Goal: Transaction & Acquisition: Obtain resource

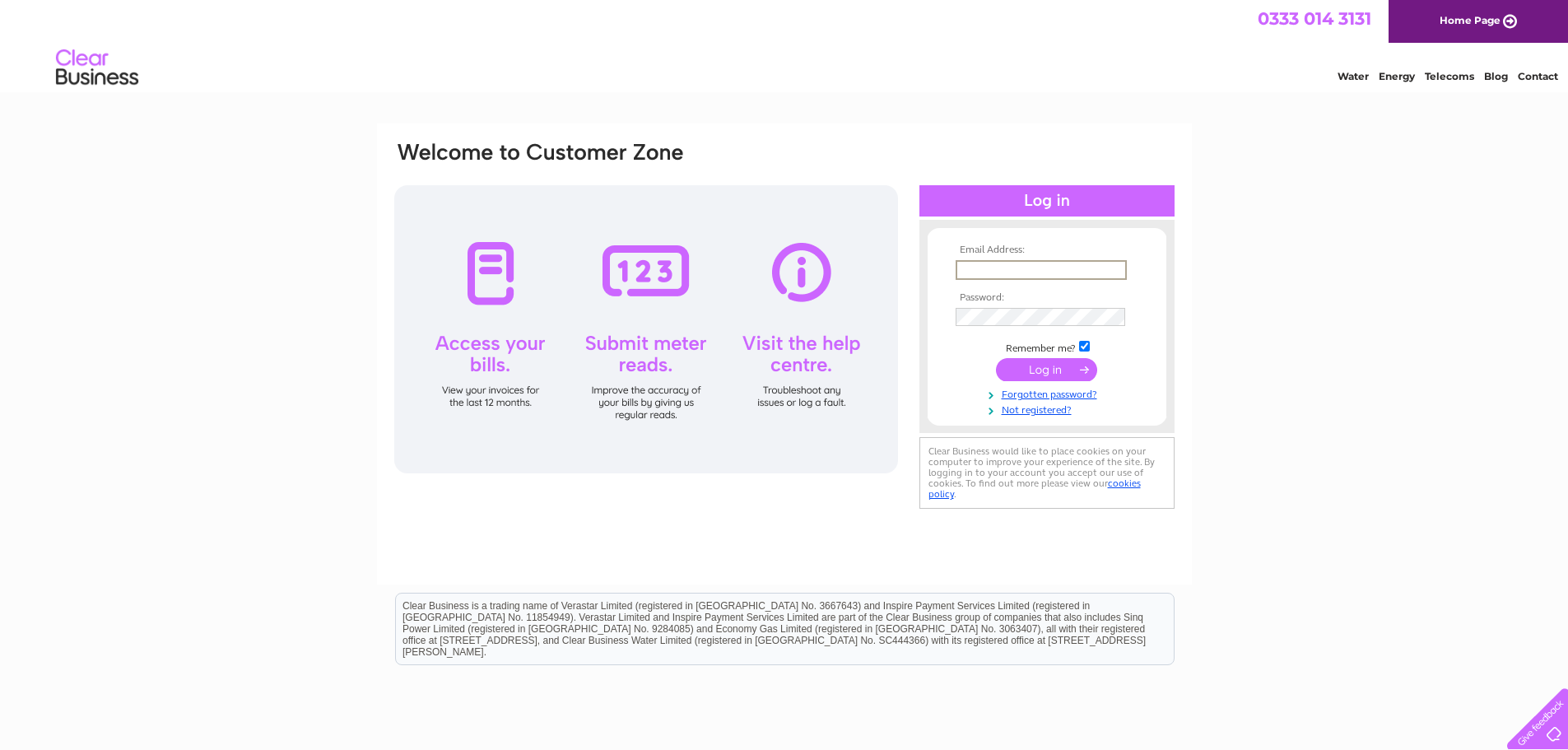
type input "graham.buchan@dingbro.com"
click at [1052, 363] on input "submit" at bounding box center [1047, 367] width 101 height 23
click at [1024, 369] on input "submit" at bounding box center [1047, 367] width 101 height 23
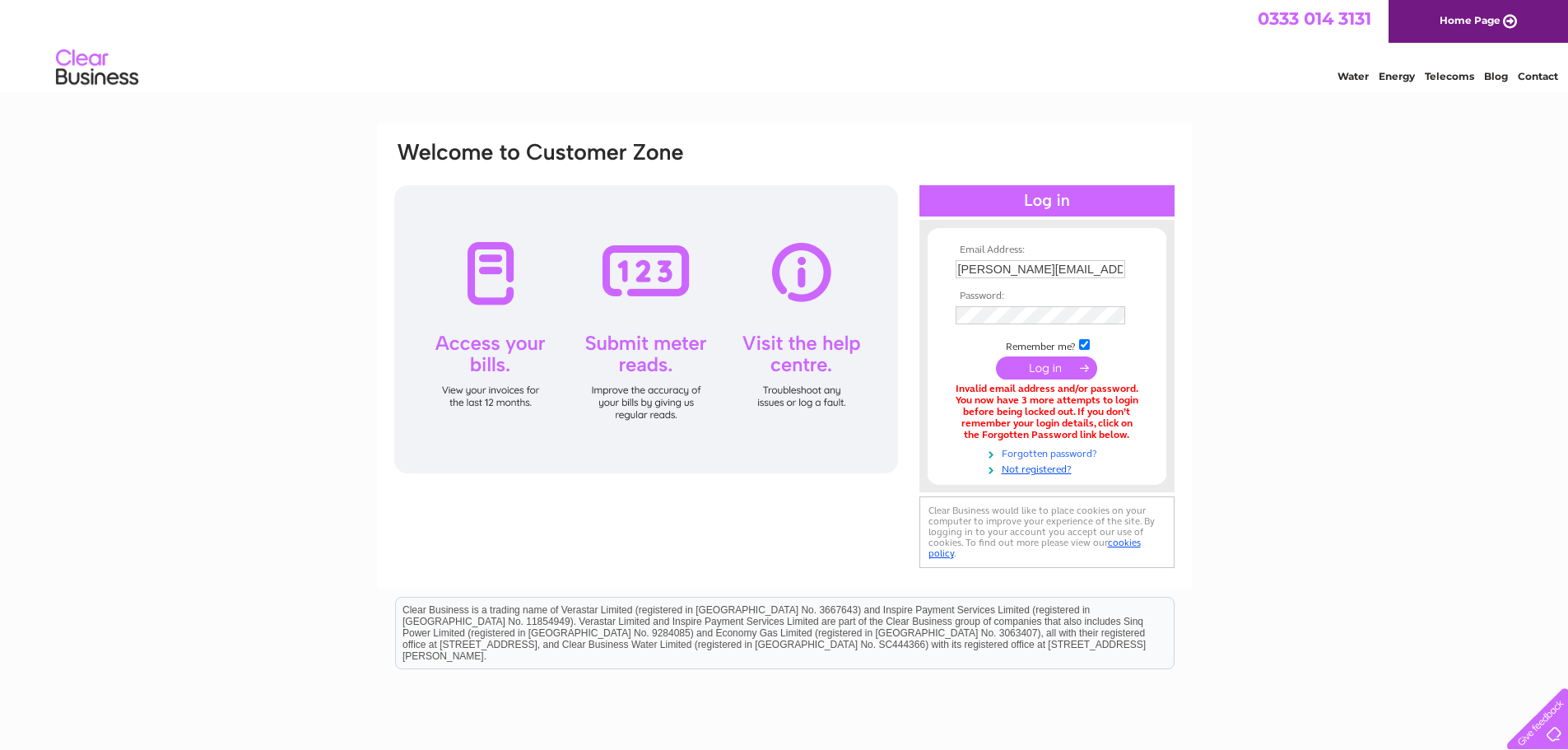
click at [1035, 455] on link "Forgotten password?" at bounding box center [1049, 452] width 187 height 16
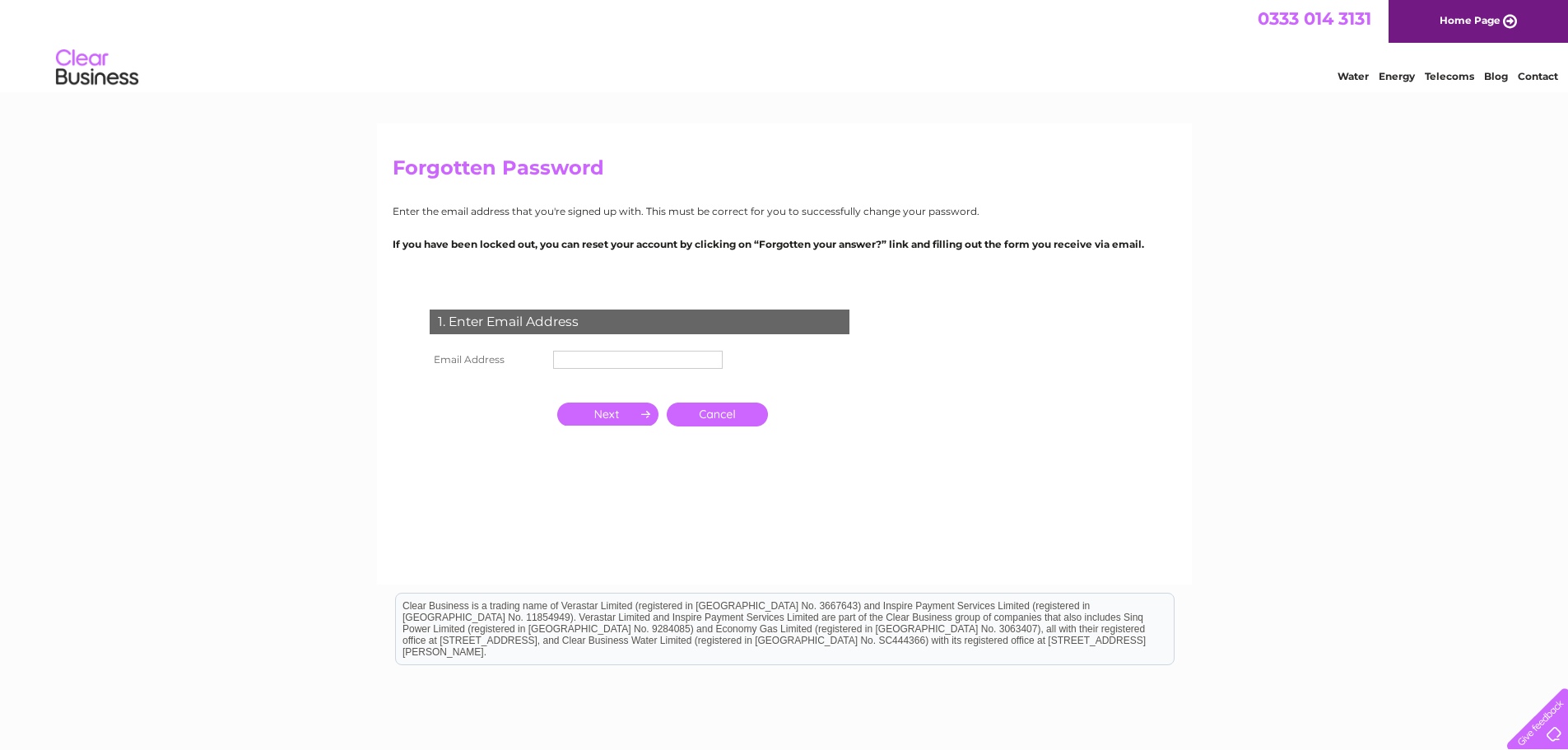
click at [612, 359] on input "text" at bounding box center [638, 360] width 170 height 18
type input "graham.buchan@dingbro.com"
click at [610, 417] on input "button" at bounding box center [608, 413] width 101 height 23
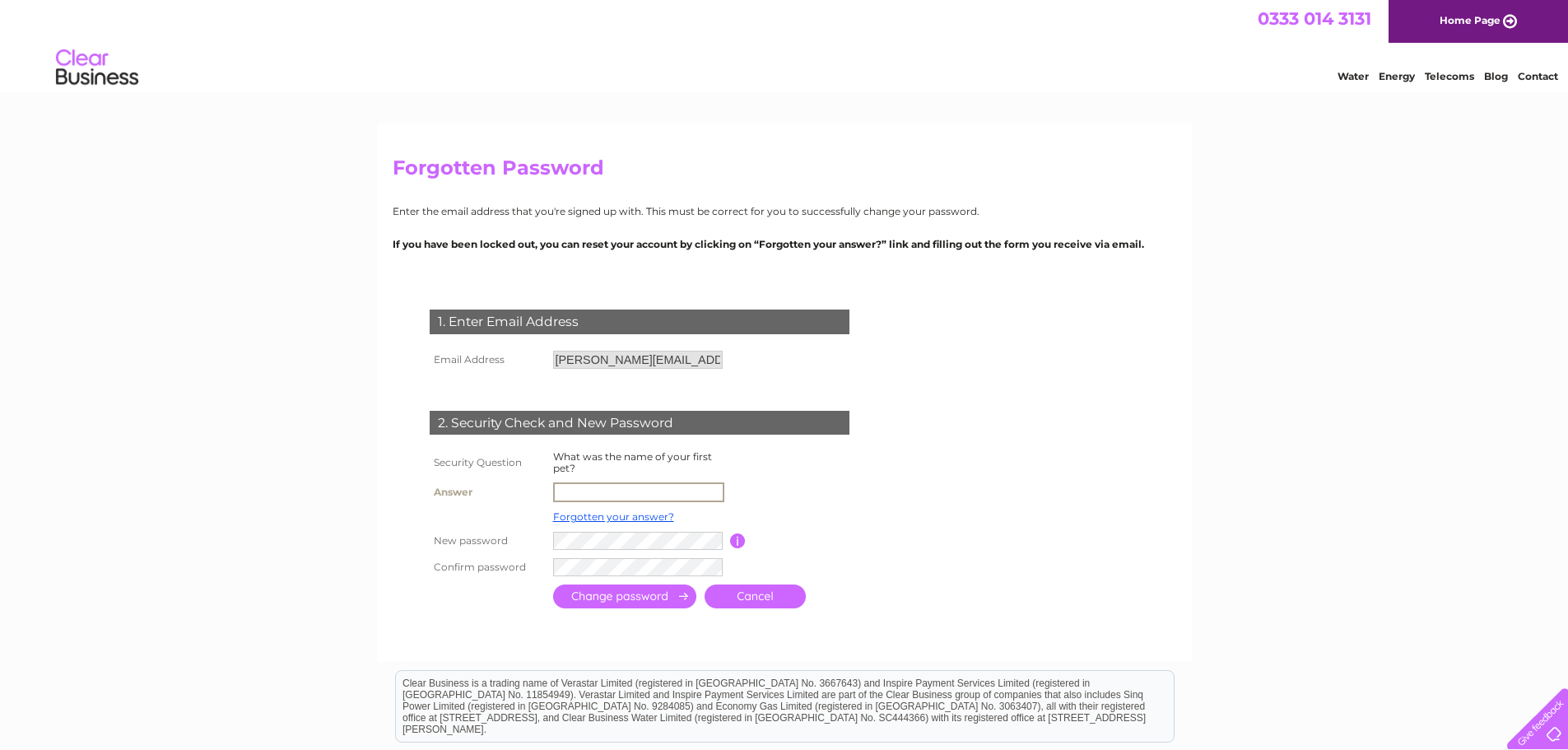
click at [609, 499] on input "text" at bounding box center [639, 492] width 172 height 19
type input "scampi"
click at [623, 595] on input "submit" at bounding box center [624, 595] width 143 height 24
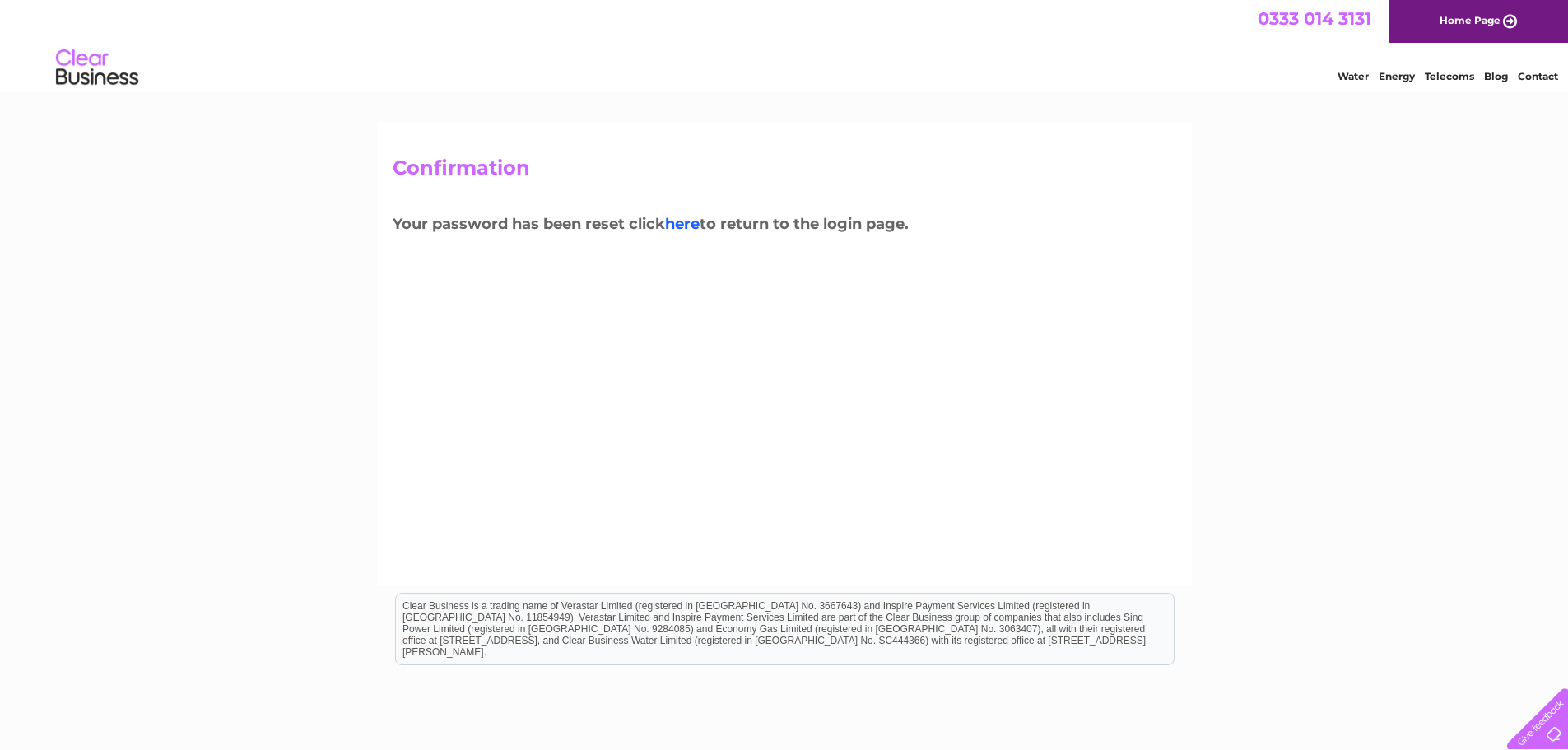
click at [685, 221] on link "here" at bounding box center [682, 224] width 34 height 18
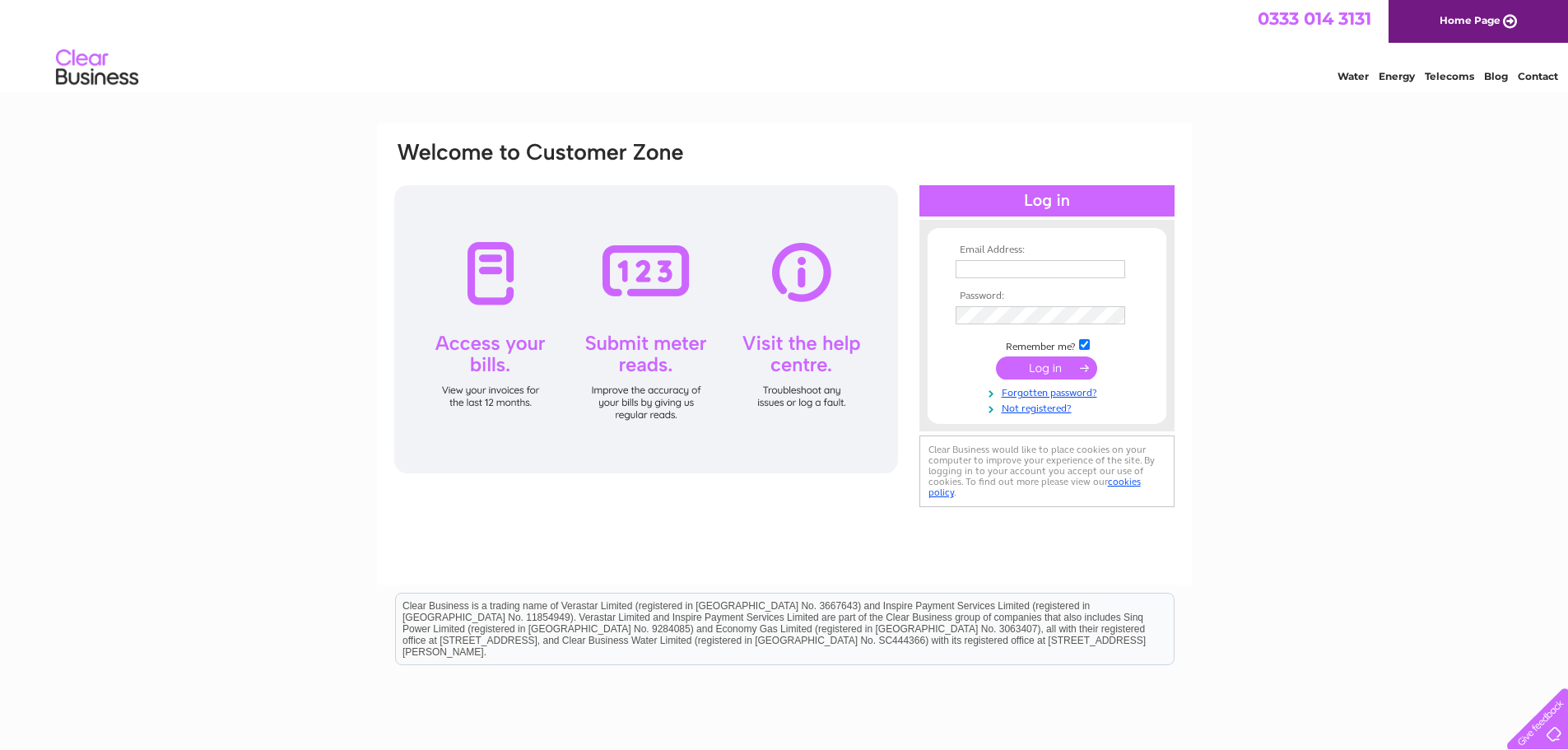
click at [1022, 266] on input "text" at bounding box center [1040, 269] width 170 height 18
type input "graham.buchan@dingbro.com"
click at [1049, 368] on input "submit" at bounding box center [1047, 369] width 101 height 23
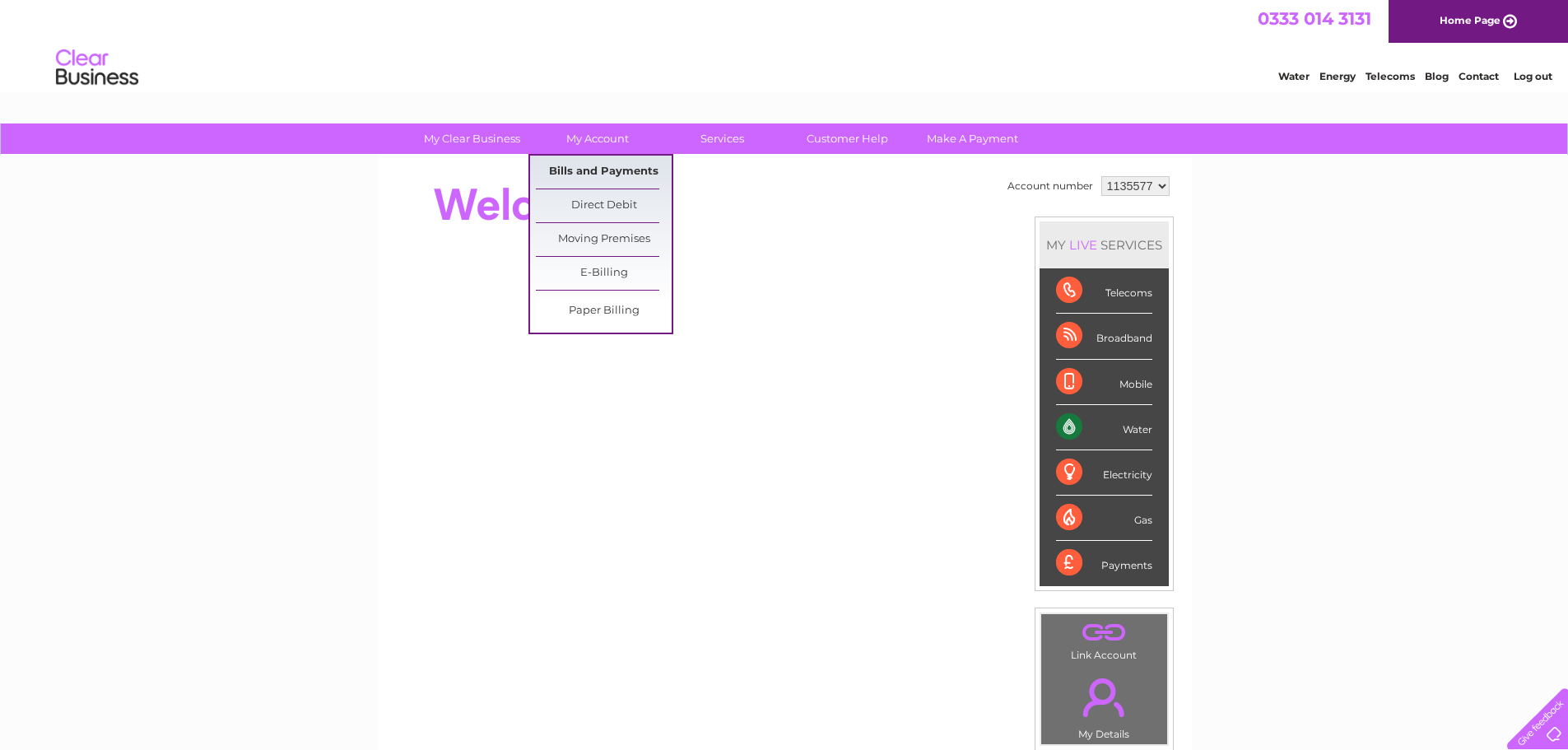
click at [590, 171] on link "Bills and Payments" at bounding box center [603, 173] width 136 height 33
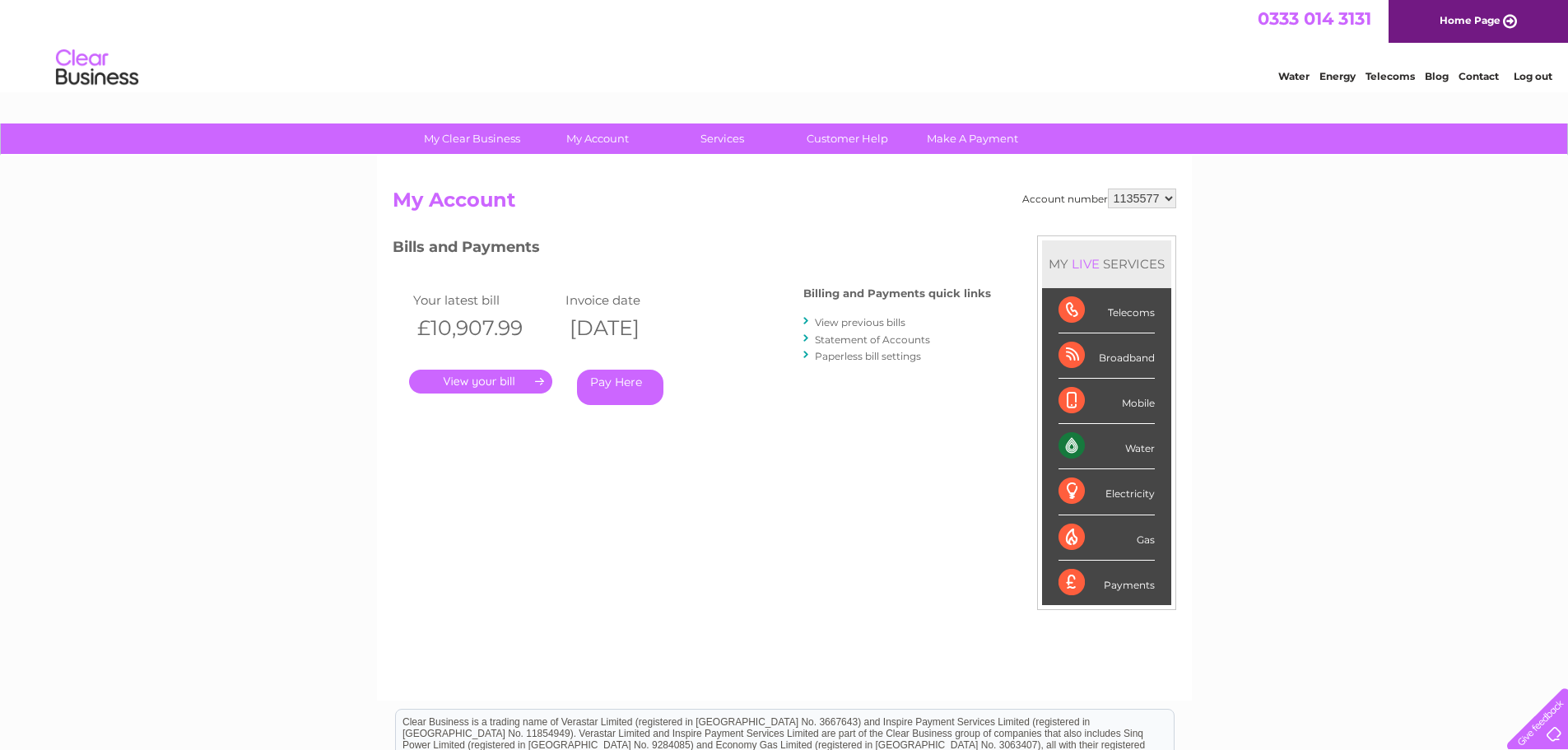
click at [837, 319] on link "View previous bills" at bounding box center [861, 322] width 90 height 12
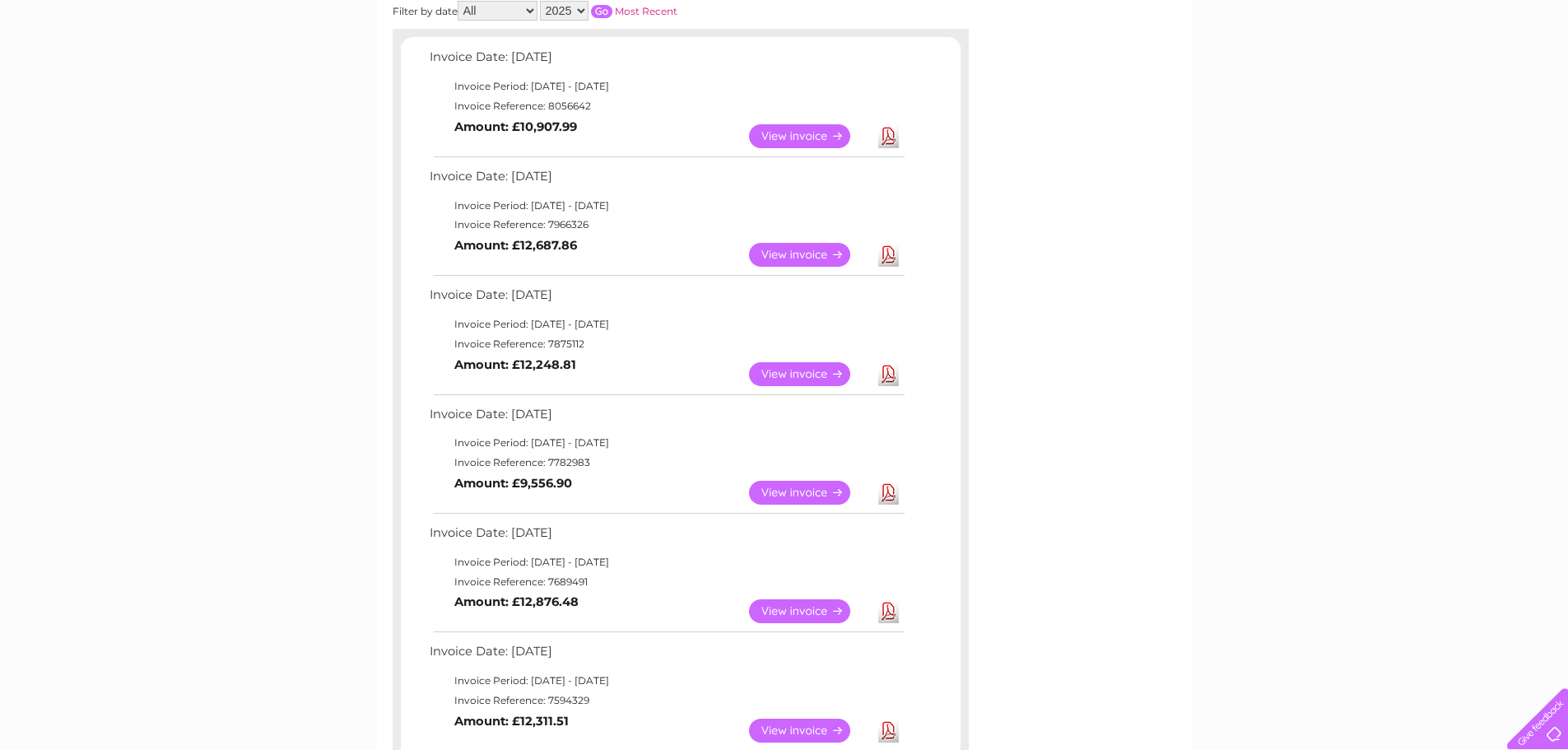
scroll to position [329, 0]
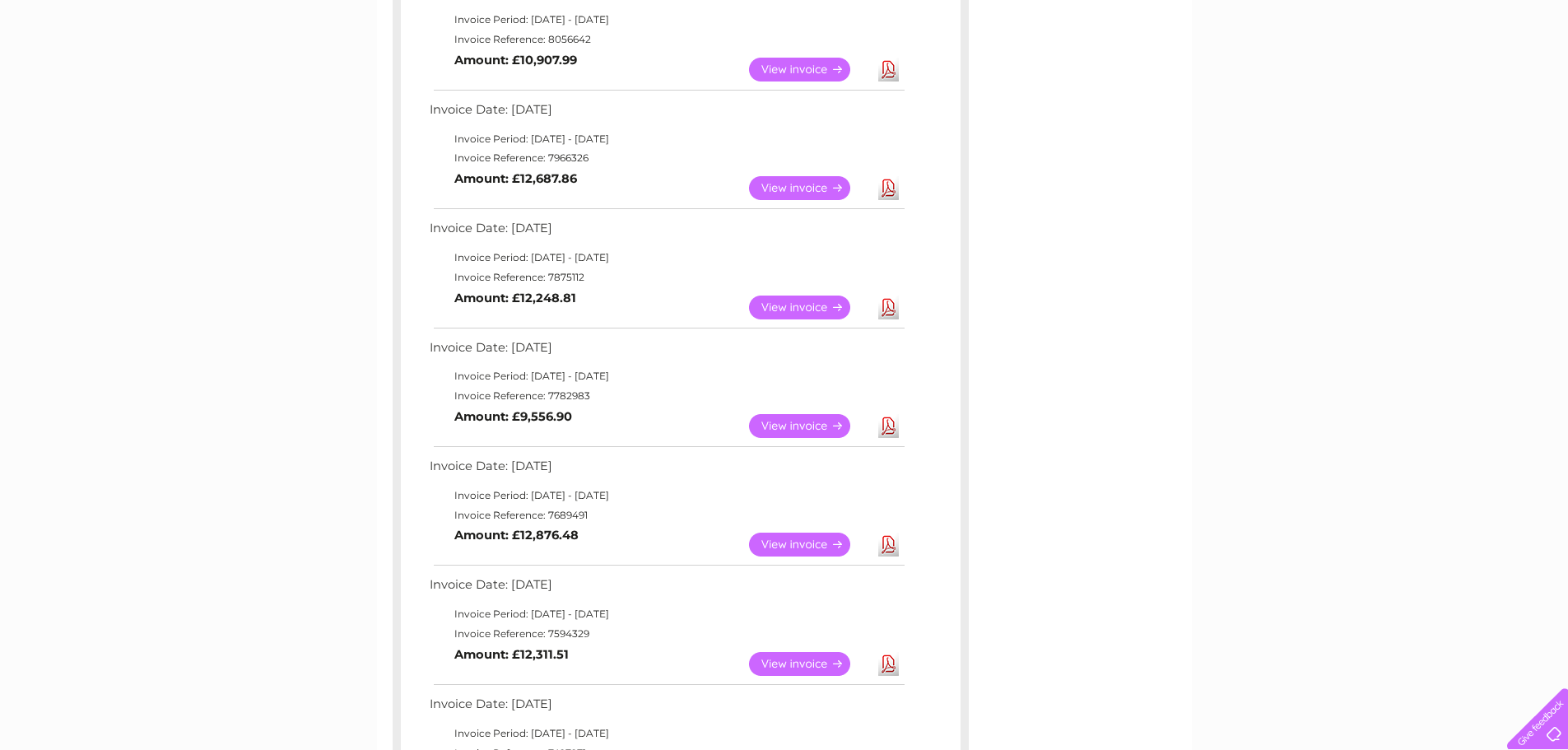
click at [887, 419] on link "Download" at bounding box center [888, 426] width 20 height 24
click at [876, 423] on td "Download" at bounding box center [888, 425] width 29 height 32
click at [889, 423] on link "Download" at bounding box center [888, 426] width 20 height 24
click at [885, 308] on link "Download" at bounding box center [888, 307] width 20 height 24
click at [893, 196] on link "Download" at bounding box center [888, 188] width 20 height 24
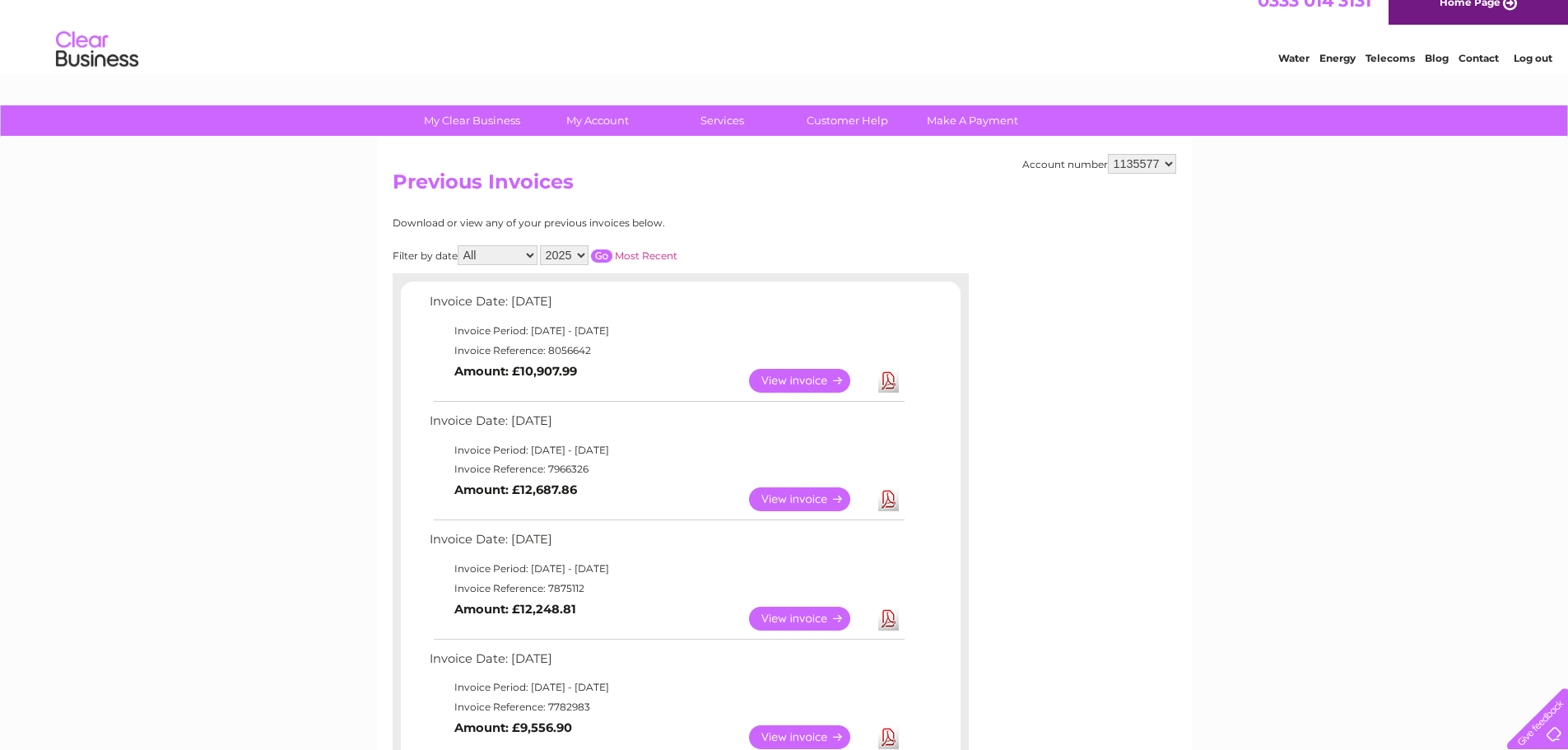
scroll to position [0, 0]
